Goal: Task Accomplishment & Management: Manage account settings

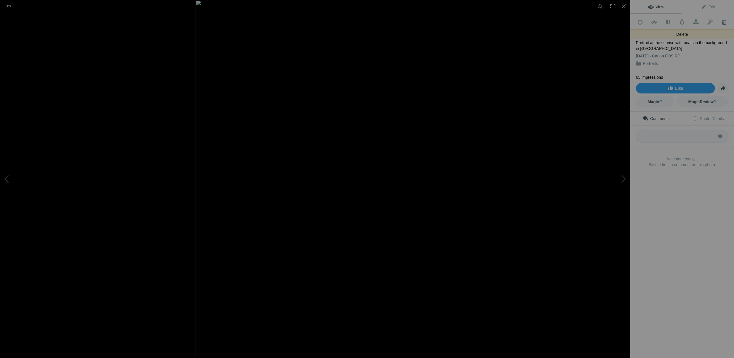
click at [722, 20] on span at bounding box center [724, 22] width 14 height 6
click at [725, 22] on span at bounding box center [724, 22] width 14 height 6
click at [9, 6] on div at bounding box center [8, 6] width 21 height 12
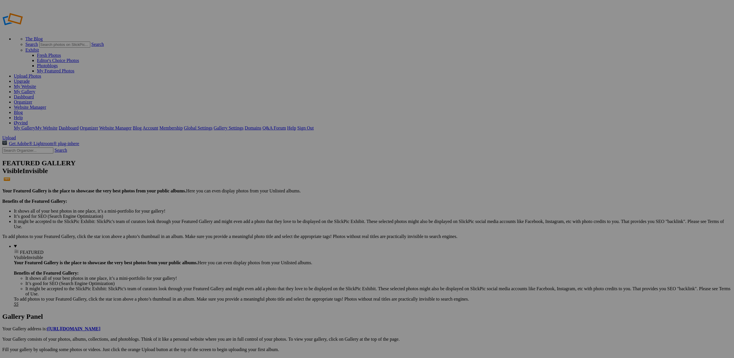
scroll to position [0, 0]
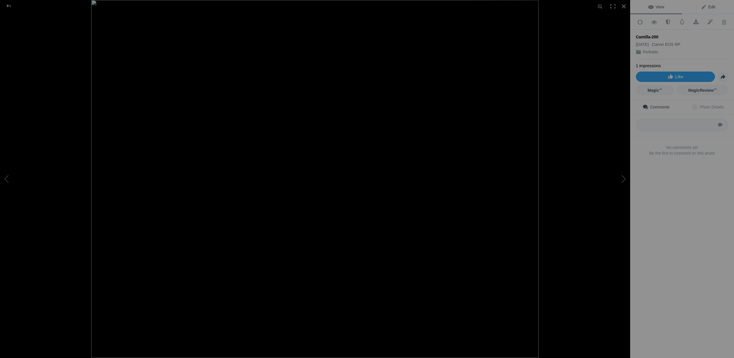
click at [708, 6] on span "Edit" at bounding box center [708, 7] width 14 height 5
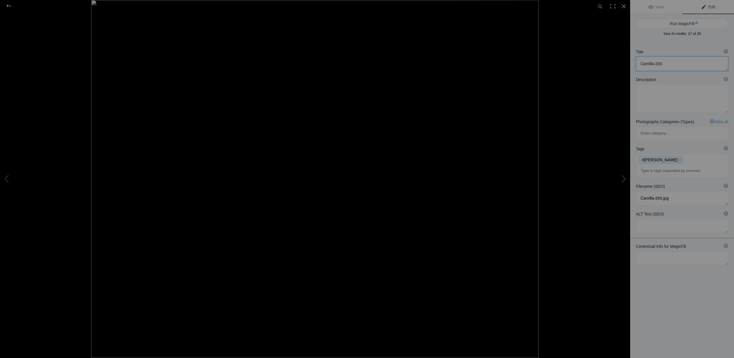
click at [672, 65] on textarea at bounding box center [682, 64] width 92 height 14
type textarea "Camilla with sunglasses in her hand at Jessheim"
click at [659, 97] on textarea at bounding box center [682, 103] width 92 height 29
type textarea "Portrait of lovely Camilla"
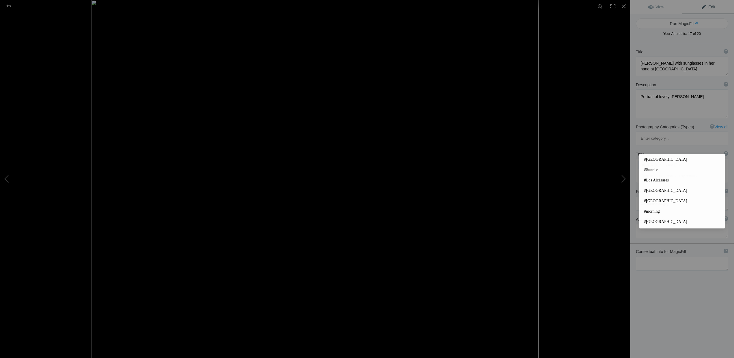
click at [647, 171] on input at bounding box center [682, 176] width 86 height 10
click at [655, 208] on span "#norway" at bounding box center [682, 208] width 76 height 6
click at [649, 181] on input at bounding box center [682, 186] width 86 height 10
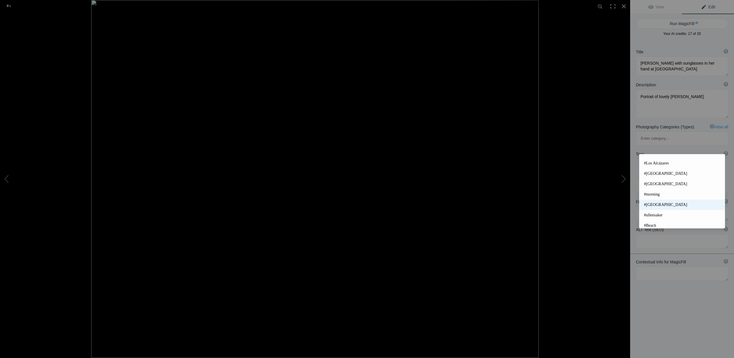
click at [657, 204] on span "#norway" at bounding box center [682, 205] width 76 height 6
click at [645, 181] on input at bounding box center [682, 186] width 86 height 10
click at [656, 198] on span "#ullensaker" at bounding box center [682, 200] width 76 height 6
click at [641, 181] on input at bounding box center [682, 186] width 86 height 10
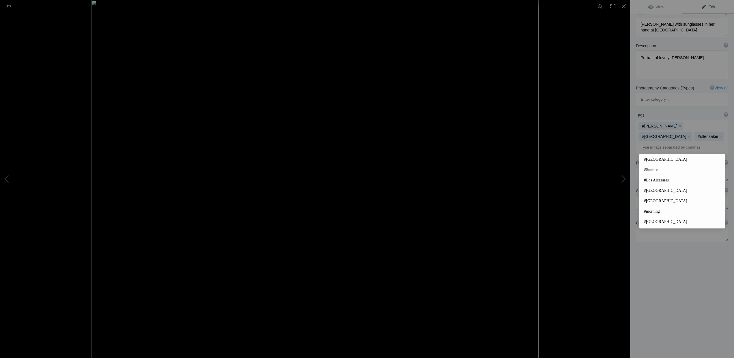
scroll to position [0, 0]
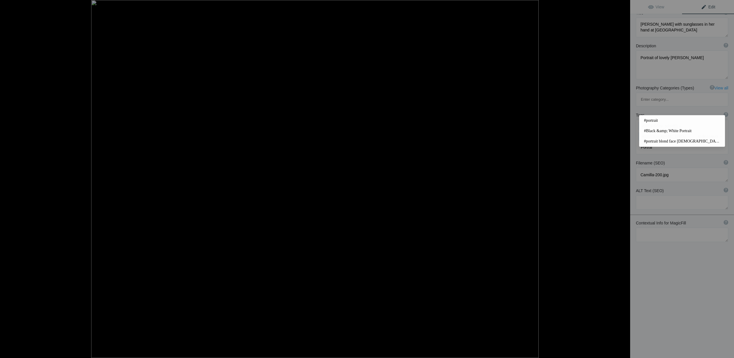
type input "Portrait"
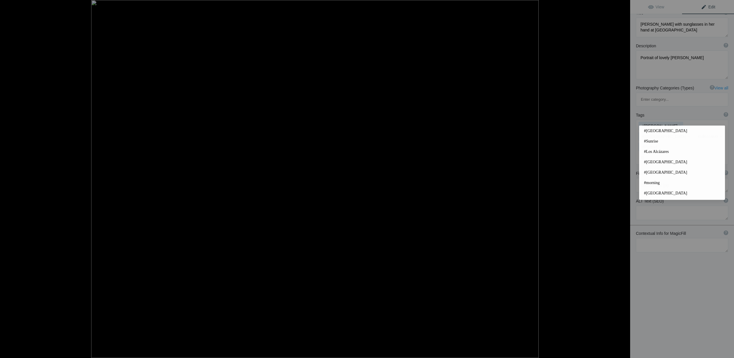
type input "#fe"
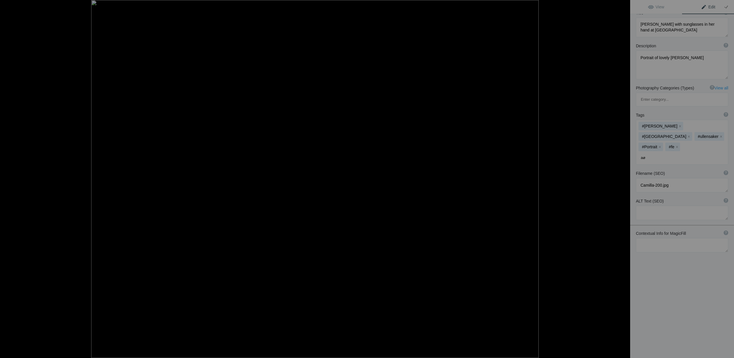
type input "a"
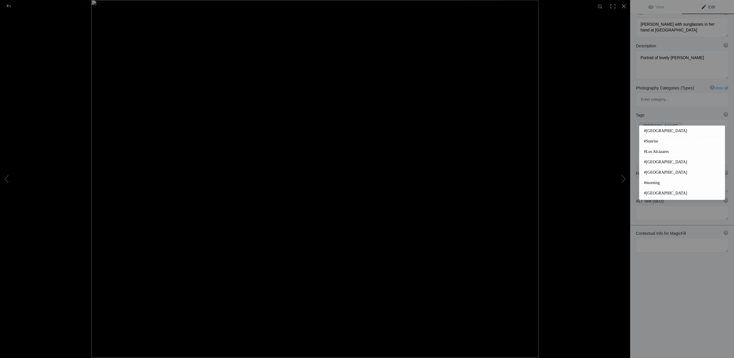
click at [679, 145] on button "x" at bounding box center [677, 147] width 4 height 4
click at [670, 153] on input at bounding box center [682, 158] width 86 height 10
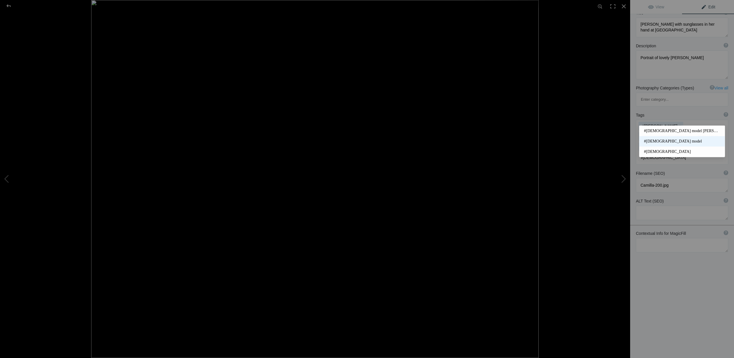
type input "#female"
click at [666, 141] on span "#Female model" at bounding box center [682, 142] width 76 height 6
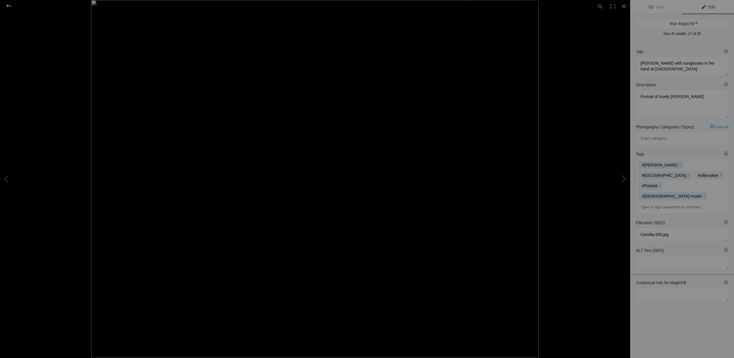
click at [10, 6] on div at bounding box center [8, 6] width 21 height 12
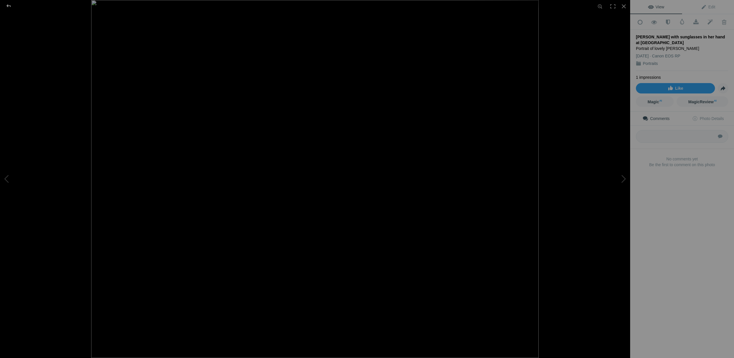
click at [8, 5] on div at bounding box center [8, 6] width 21 height 12
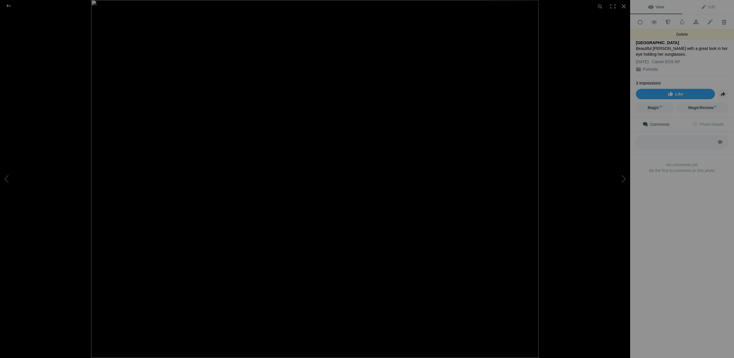
click at [726, 22] on span at bounding box center [724, 22] width 14 height 6
click at [725, 21] on span at bounding box center [724, 22] width 14 height 6
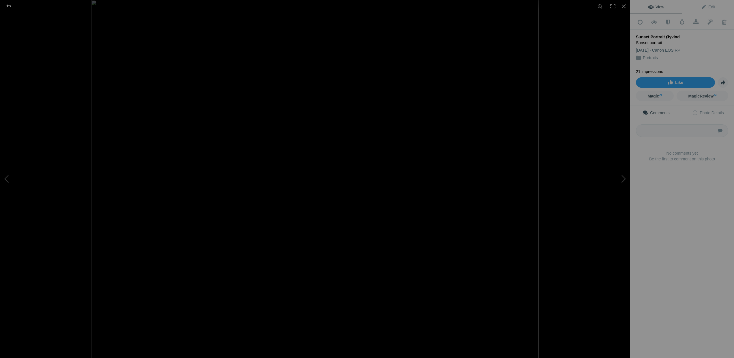
click at [8, 5] on div at bounding box center [8, 6] width 21 height 12
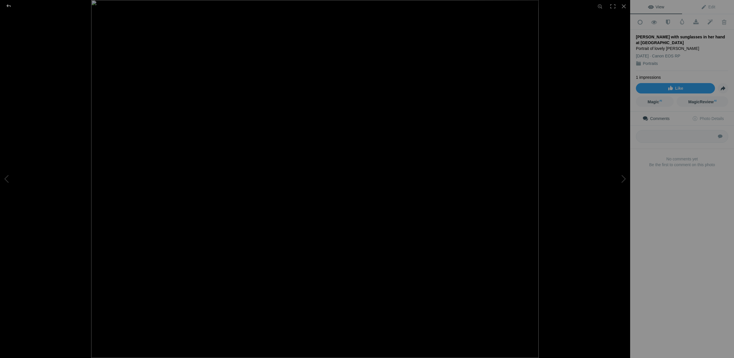
click at [8, 5] on div at bounding box center [8, 6] width 21 height 12
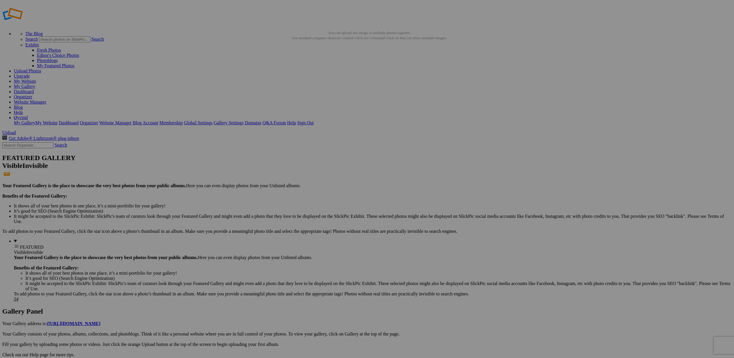
drag, startPoint x: 615, startPoint y: 163, endPoint x: 31, endPoint y: 70, distance: 592.2
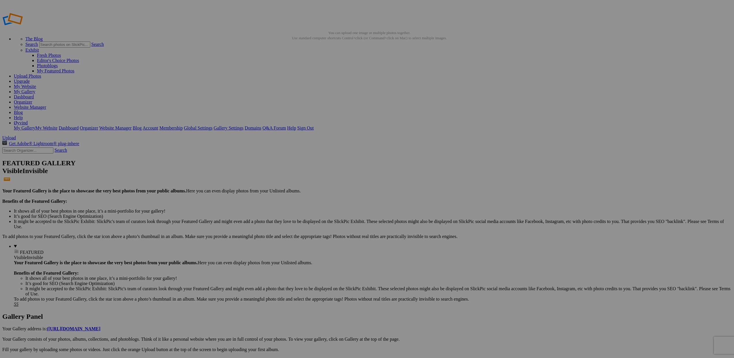
scroll to position [0, 0]
drag, startPoint x: 164, startPoint y: 157, endPoint x: 159, endPoint y: 64, distance: 92.8
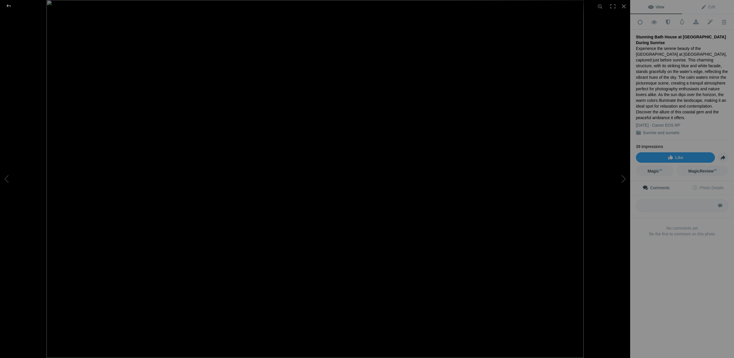
click at [8, 5] on div at bounding box center [8, 6] width 21 height 12
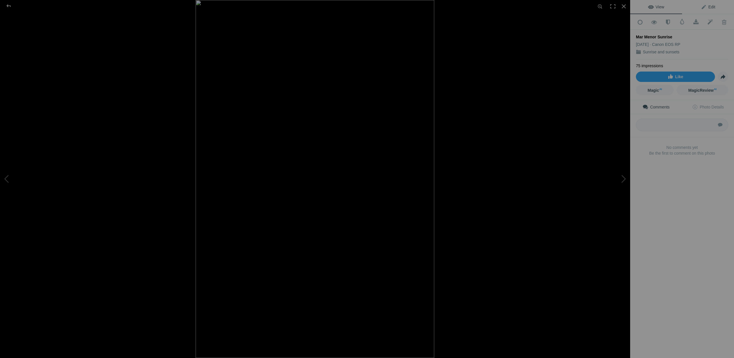
click at [711, 6] on span "Edit" at bounding box center [708, 7] width 14 height 5
